Goal: Transaction & Acquisition: Purchase product/service

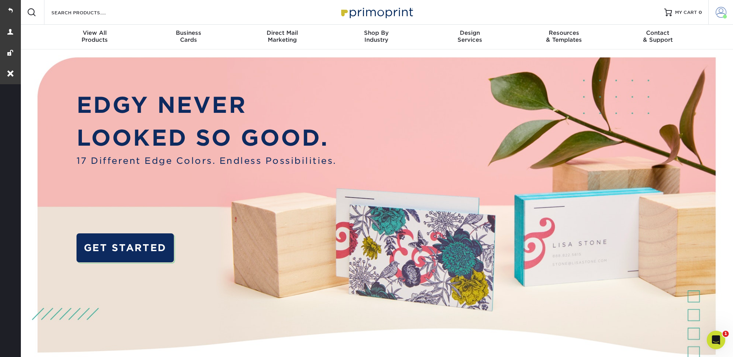
click at [720, 9] on span at bounding box center [721, 12] width 11 height 11
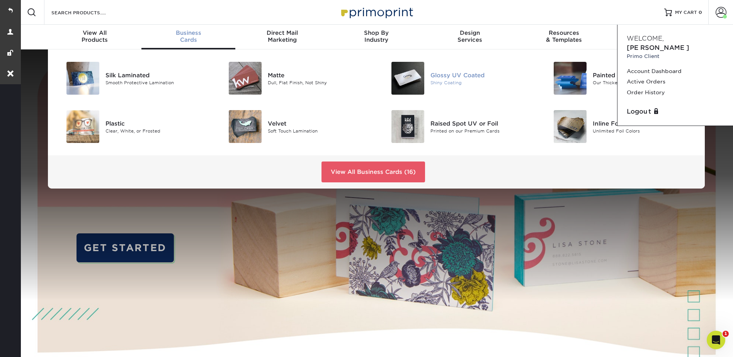
click at [419, 80] on img at bounding box center [408, 78] width 33 height 33
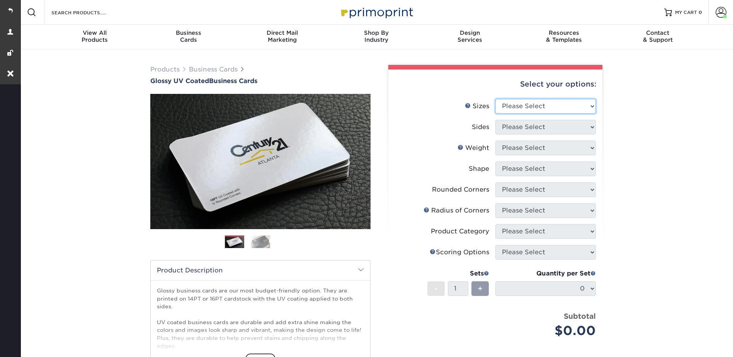
drag, startPoint x: 511, startPoint y: 103, endPoint x: 515, endPoint y: 107, distance: 5.5
click at [511, 103] on select "Please Select 1.5" x 3.5" - Mini 1.75" x 3.5" - Mini 2" x 2" - Square 2" x 3" -…" at bounding box center [545, 106] width 100 height 15
select select "2.00x3.50"
click at [495, 99] on select "Please Select 1.5" x 3.5" - Mini 1.75" x 3.5" - Mini 2" x 2" - Square 2" x 3" -…" at bounding box center [545, 106] width 100 height 15
drag, startPoint x: 511, startPoint y: 127, endPoint x: 513, endPoint y: 134, distance: 7.2
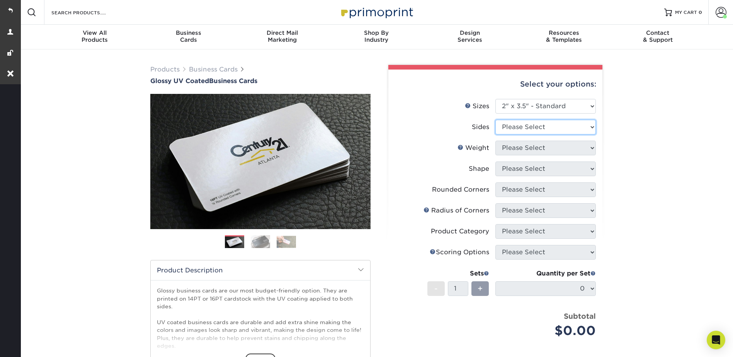
click at [511, 127] on select "Please Select Print Both Sides Print Front Only" at bounding box center [545, 127] width 100 height 15
select select "13abbda7-1d64-4f25-8bb2-c179b224825d"
click at [495, 120] on select "Please Select Print Both Sides Print Front Only" at bounding box center [545, 127] width 100 height 15
click at [508, 146] on select "Please Select 16PT 14PT" at bounding box center [545, 148] width 100 height 15
select select "14PT"
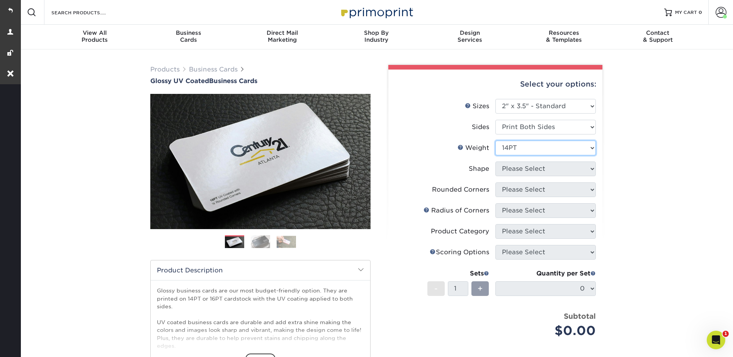
click at [495, 141] on select "Please Select 16PT 14PT" at bounding box center [545, 148] width 100 height 15
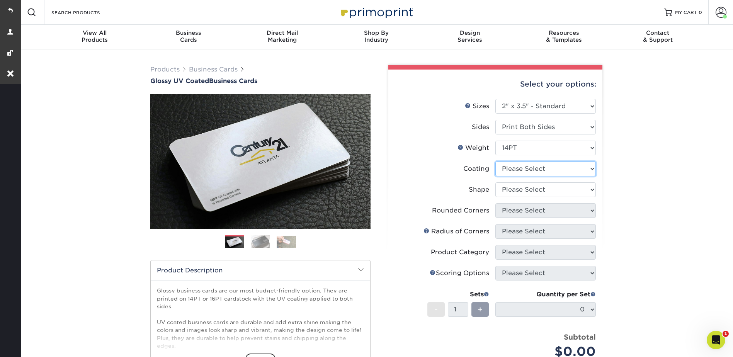
click at [507, 169] on select at bounding box center [545, 169] width 100 height 15
select select "1e8116af-acfc-44b1-83dc-8181aa338834"
click at [495, 162] on select at bounding box center [545, 169] width 100 height 15
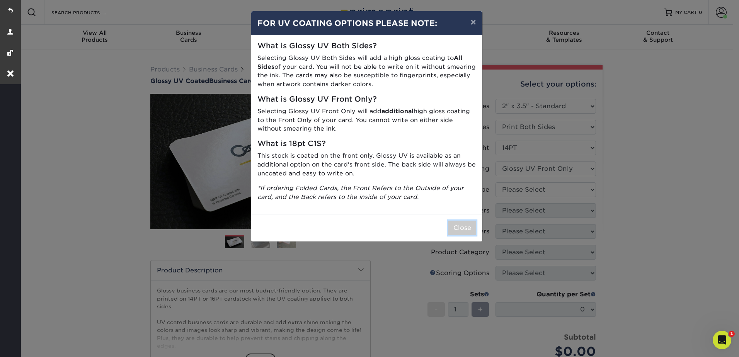
click at [468, 228] on button "Close" at bounding box center [462, 228] width 28 height 15
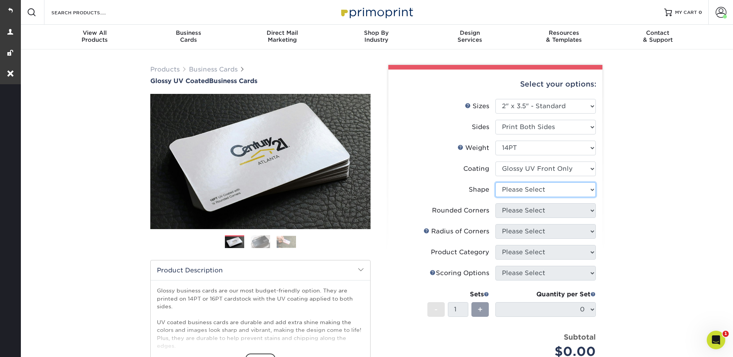
drag, startPoint x: 525, startPoint y: 184, endPoint x: 526, endPoint y: 189, distance: 5.1
click at [525, 184] on select "Please Select Standard" at bounding box center [545, 189] width 100 height 15
select select "standard"
click at [495, 182] on select "Please Select Standard" at bounding box center [545, 189] width 100 height 15
click at [515, 206] on select "Please Select Yes - Round 2 Corners Yes - Round 4 Corners No" at bounding box center [545, 210] width 100 height 15
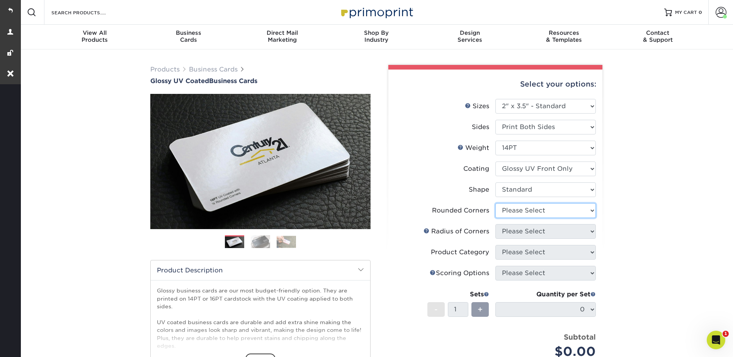
select select "0"
click at [495, 203] on select "Please Select Yes - Round 2 Corners Yes - Round 4 Corners No" at bounding box center [545, 210] width 100 height 15
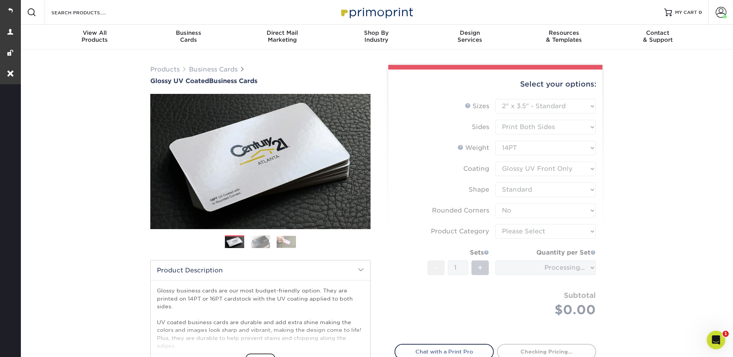
click at [512, 234] on form "Sizes Help Sizes Please Select 1.5" x 3.5" - Mini 1.75" x 3.5" - Mini 2" x 2" -…" at bounding box center [496, 217] width 202 height 236
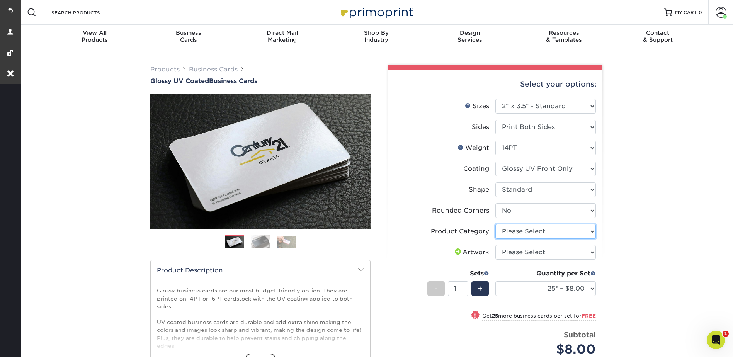
click at [510, 230] on select "Please Select Business Cards" at bounding box center [545, 231] width 100 height 15
select select "3b5148f1-0588-4f88-a218-97bcfdce65c1"
click at [495, 224] on select "Please Select Business Cards" at bounding box center [545, 231] width 100 height 15
drag, startPoint x: 511, startPoint y: 248, endPoint x: 513, endPoint y: 261, distance: 12.8
click at [511, 248] on select "Please Select I will upload files I need a design - $100" at bounding box center [545, 252] width 100 height 15
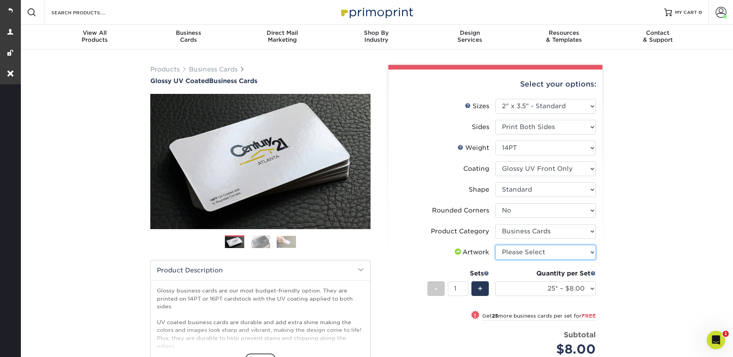
select select "upload"
click at [495, 245] on select "Please Select I will upload files I need a design - $100" at bounding box center [545, 252] width 100 height 15
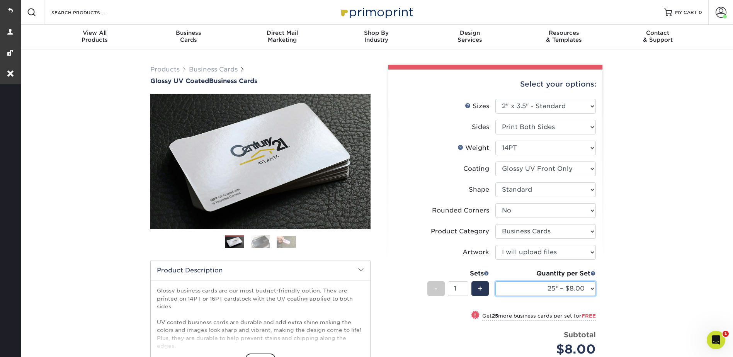
click at [540, 289] on select "25* – $8.00 50* – $8.00 100* – $8.00 250* – $15.00 500 – $30.00 1000 – $37.00 2…" at bounding box center [545, 288] width 100 height 15
select select "1000 – $37.00"
click at [495, 281] on select "25* – $8.00 50* – $8.00 100* – $8.00 250* – $15.00 500 – $30.00 1000 – $37.00 2…" at bounding box center [545, 288] width 100 height 15
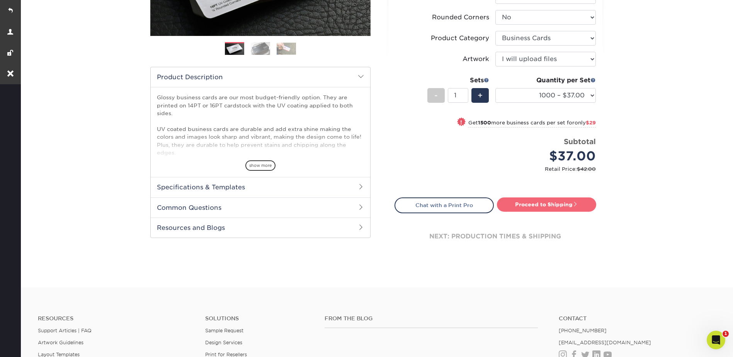
click at [554, 203] on link "Proceed to Shipping" at bounding box center [546, 205] width 99 height 14
type input "Set 1"
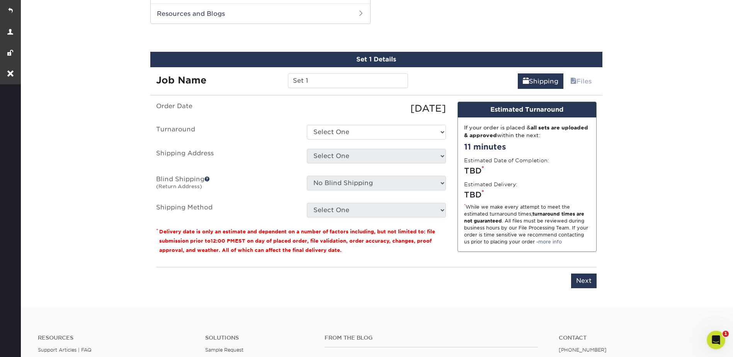
scroll to position [412, 0]
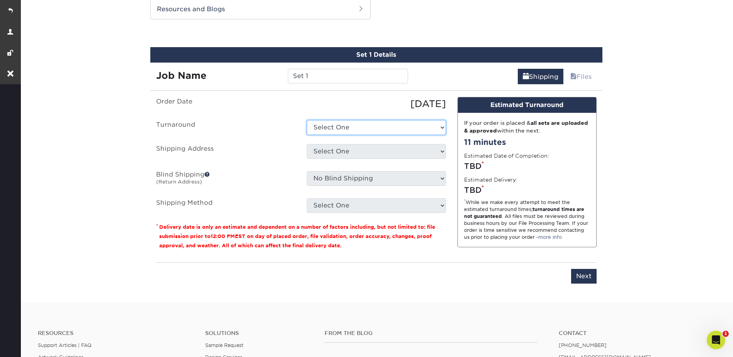
drag, startPoint x: 332, startPoint y: 121, endPoint x: 334, endPoint y: 125, distance: 4.8
click at [332, 121] on select "Select One 2-4 Business Days 2 Day Next Business Day" at bounding box center [376, 127] width 139 height 15
select select "3163a038-ffdf-4cd5-a2a7-4e0195ebc05e"
click at [307, 120] on select "Select One 2-4 Business Days 2 Day Next Business Day" at bounding box center [376, 127] width 139 height 15
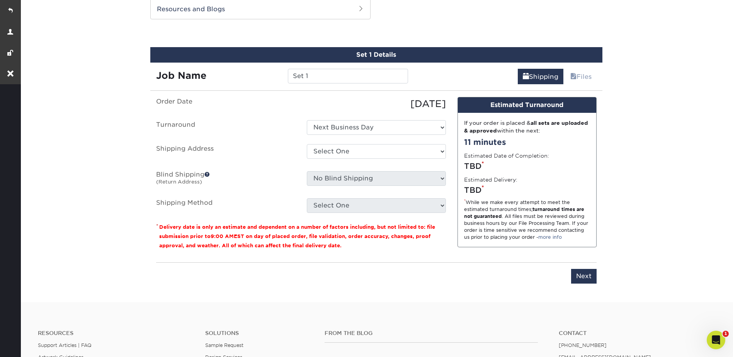
click at [331, 142] on ul "Order Date [DATE] [GEOGRAPHIC_DATA] Select One 2-4 Business Days 2 Day Next Bus…" at bounding box center [301, 155] width 290 height 116
click at [331, 151] on select "Select One [PERSON_NAME] + Add New Address" at bounding box center [376, 151] width 139 height 15
select select "254868"
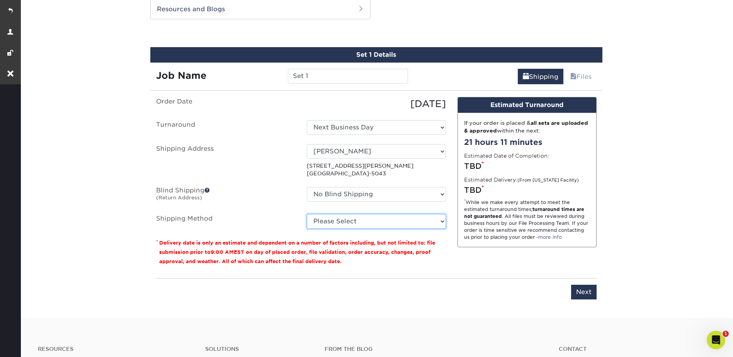
click at [336, 219] on select "Please Select Ground Shipping (+$8.96) 3 Day Shipping Service (+$20.04) 2 Day A…" at bounding box center [376, 221] width 139 height 15
select select "03"
click at [307, 214] on select "Please Select Ground Shipping (+$8.96) 3 Day Shipping Service (+$20.04) 2 Day A…" at bounding box center [376, 221] width 139 height 15
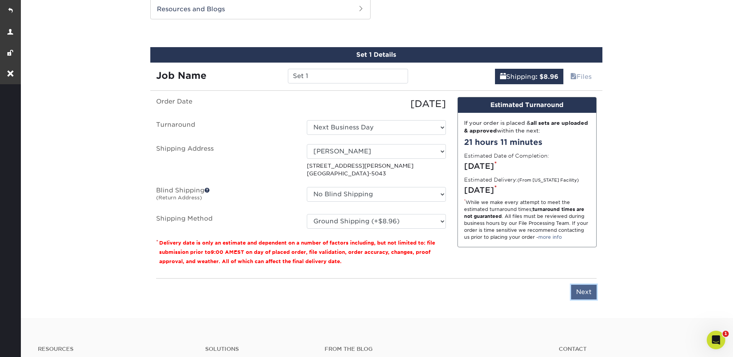
click at [582, 287] on input "Next" at bounding box center [584, 292] width 26 height 15
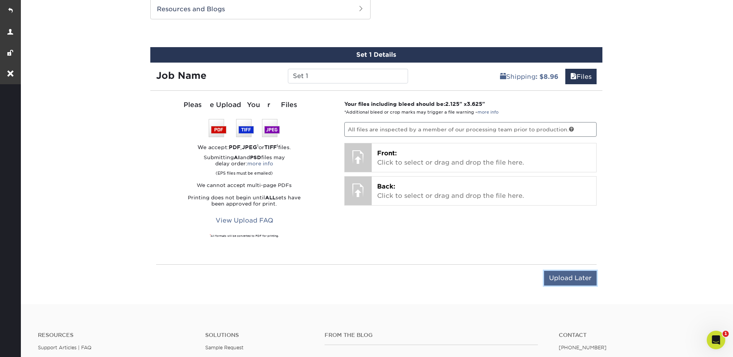
click at [569, 274] on input "Upload Later" at bounding box center [570, 278] width 53 height 15
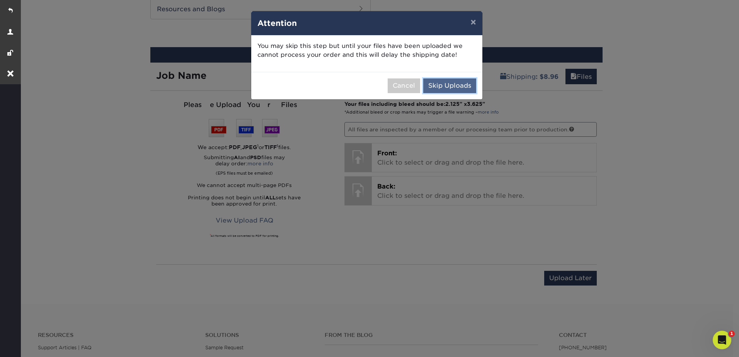
click at [446, 80] on button "Skip Uploads" at bounding box center [449, 85] width 53 height 15
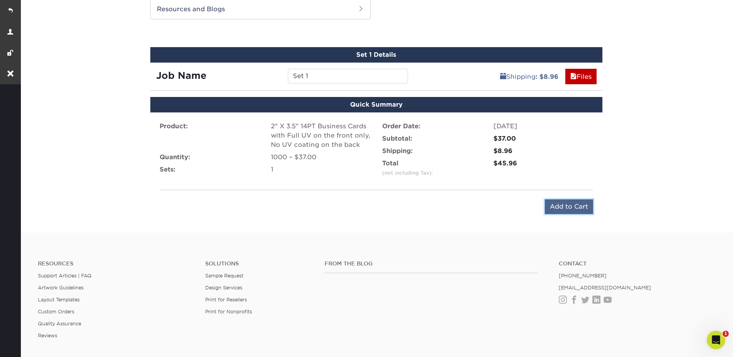
click at [564, 203] on input "Add to Cart" at bounding box center [569, 206] width 48 height 15
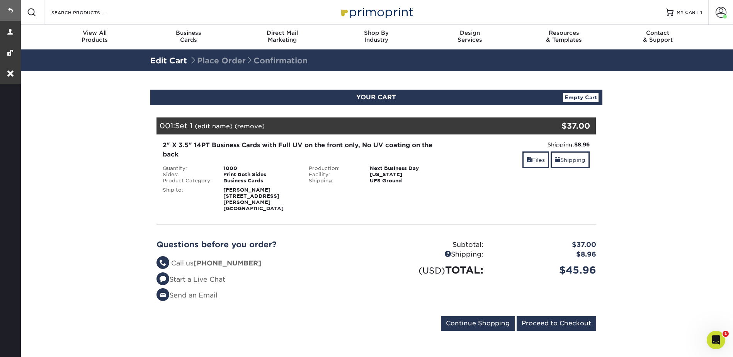
click at [15, 7] on link at bounding box center [10, 10] width 21 height 21
